Goal: Find specific page/section: Find specific page/section

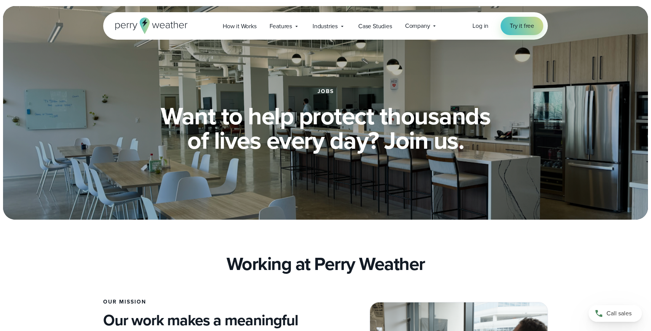
click at [166, 23] on icon at bounding box center [151, 26] width 72 height 16
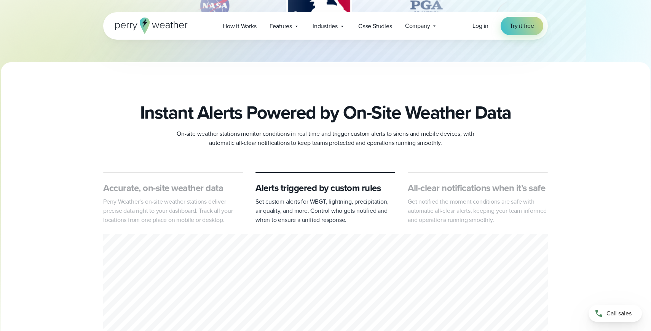
scroll to position [287, 0]
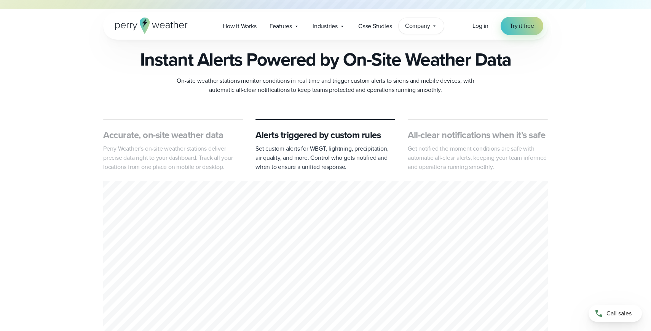
click at [420, 22] on span "Company" at bounding box center [417, 25] width 25 height 9
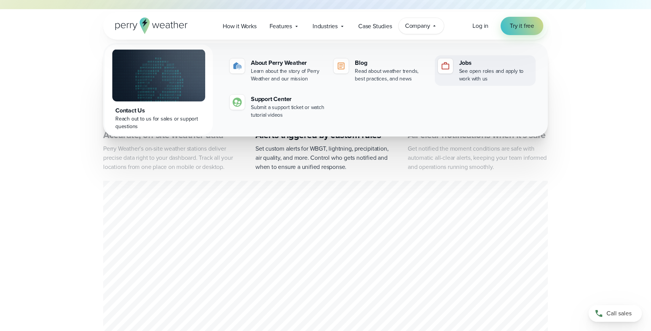
click at [458, 69] on link "Jobs See open roles and apply to work with us" at bounding box center [485, 70] width 101 height 30
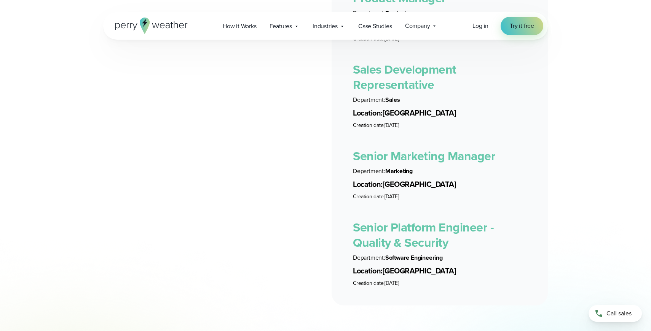
scroll to position [1613, 0]
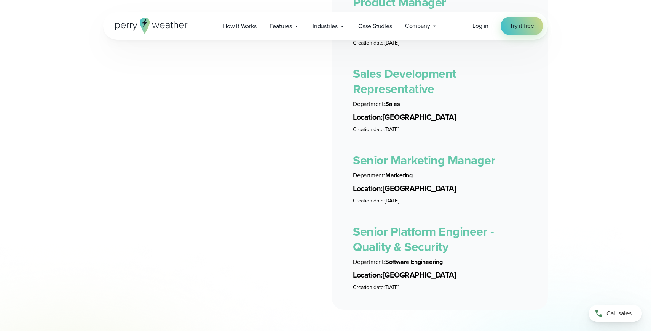
click at [447, 151] on link "Senior Marketing Manager" at bounding box center [424, 160] width 142 height 18
